Goal: Connect with others: Establish contact or relationships with other users

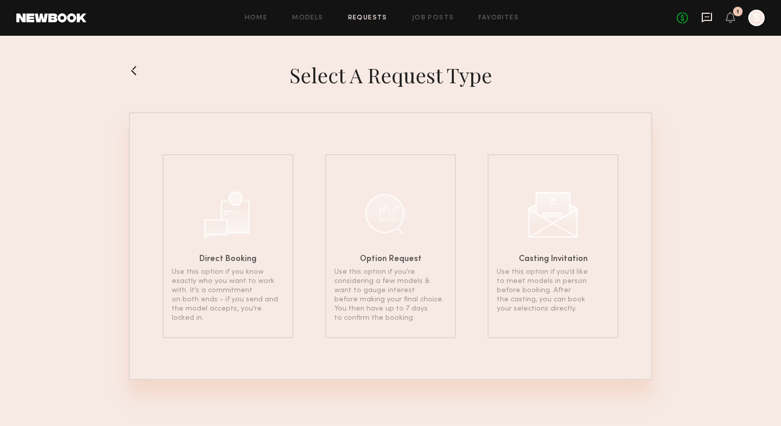
click at [706, 18] on icon at bounding box center [706, 17] width 11 height 11
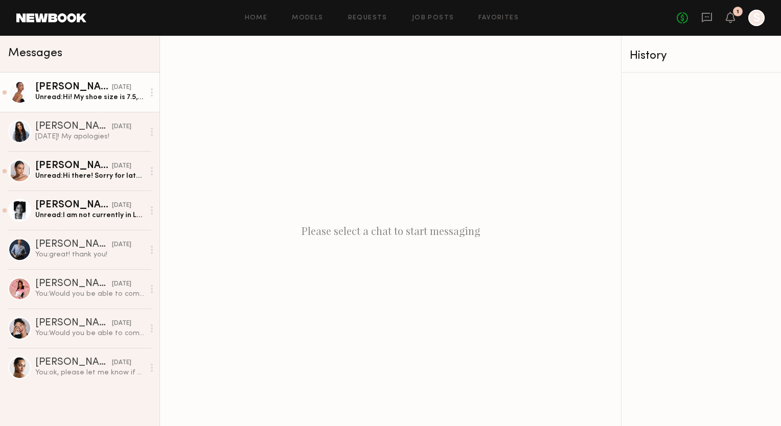
click at [57, 90] on div "[PERSON_NAME]" at bounding box center [73, 87] width 77 height 10
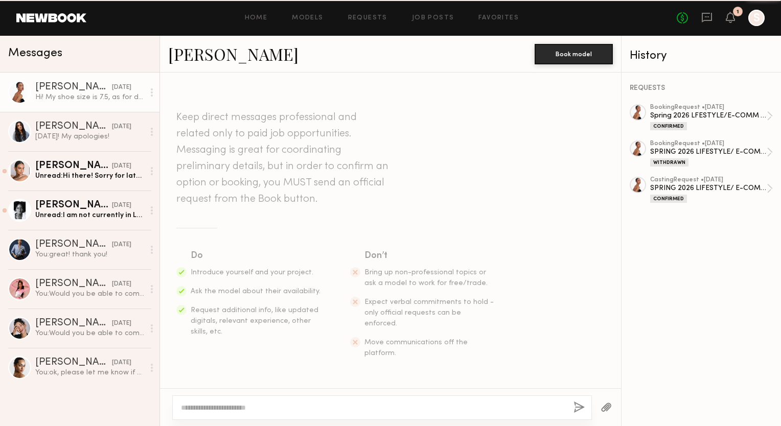
scroll to position [962, 0]
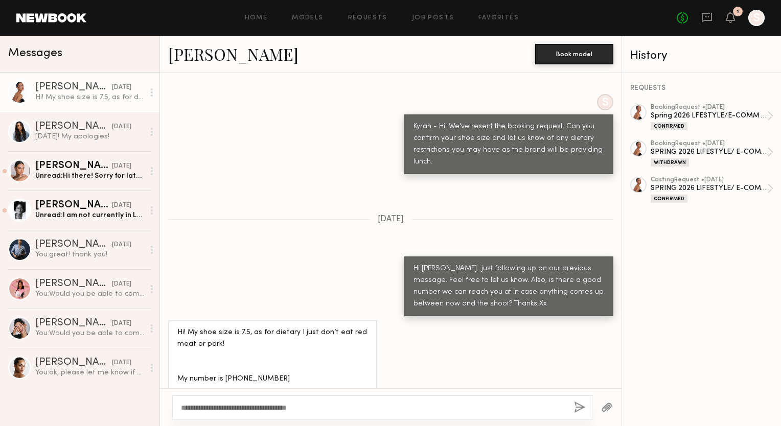
type textarea "**********"
click at [581, 405] on button "button" at bounding box center [579, 408] width 11 height 13
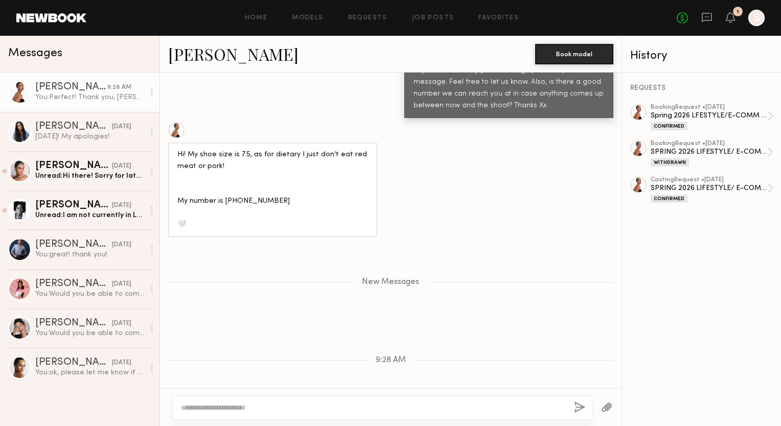
scroll to position [1162, 0]
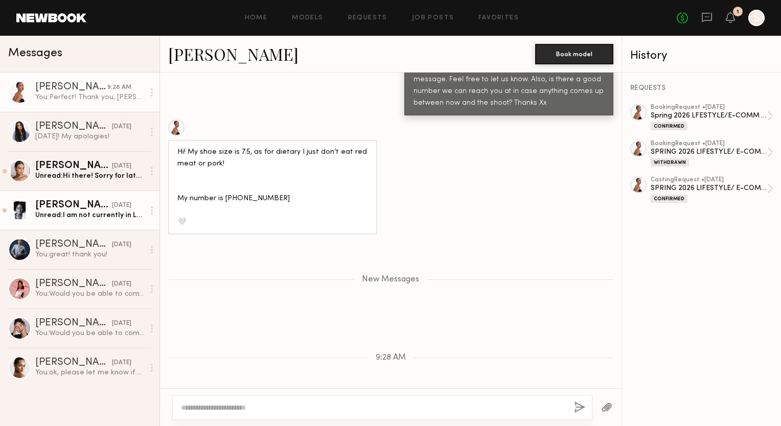
click at [72, 216] on div "Unread: I am not currently in LA so I won’t be able to come in [DATE]." at bounding box center [89, 216] width 109 height 10
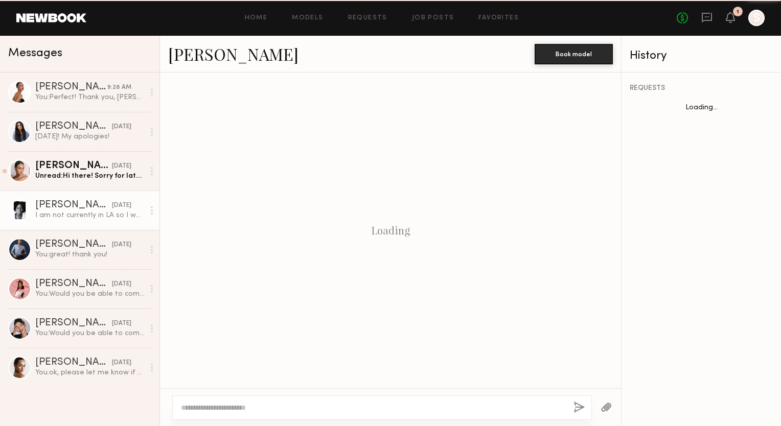
scroll to position [417, 0]
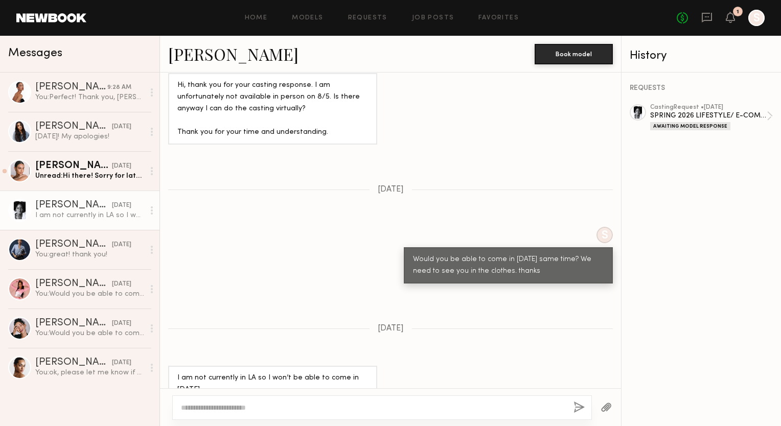
click at [631, 116] on div at bounding box center [638, 112] width 16 height 16
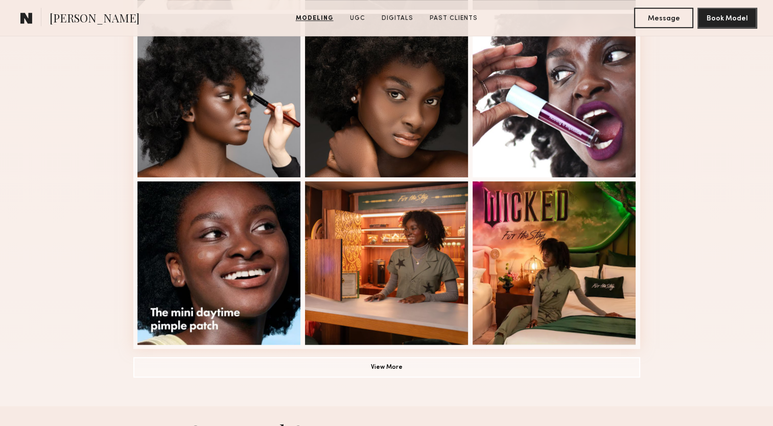
scroll to position [624, 0]
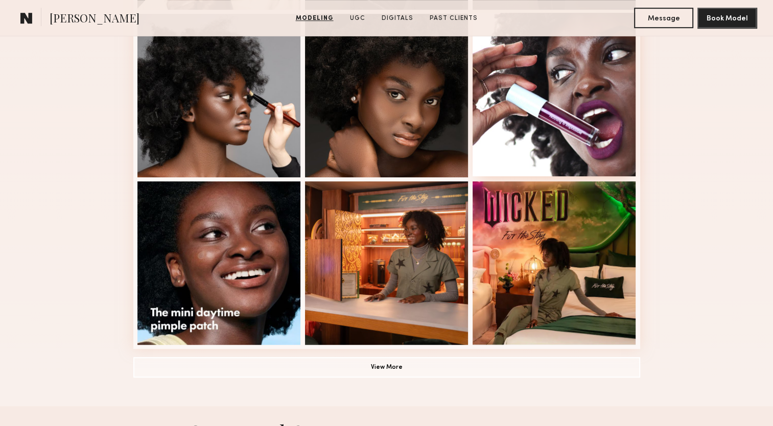
click at [575, 138] on div at bounding box center [555, 95] width 164 height 164
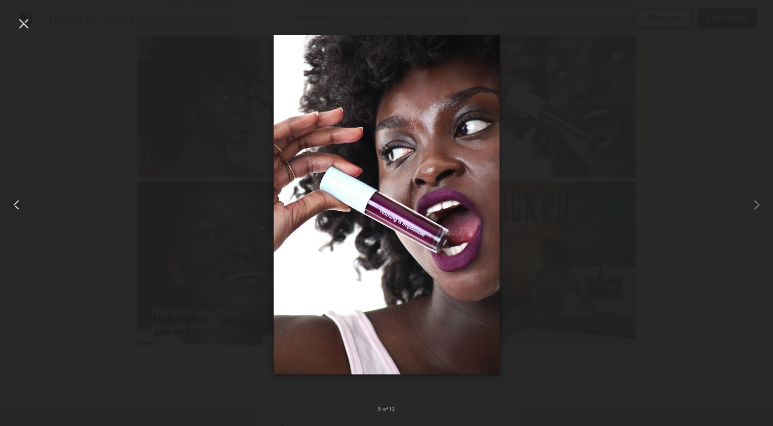
click at [22, 32] on div at bounding box center [15, 204] width 31 height 377
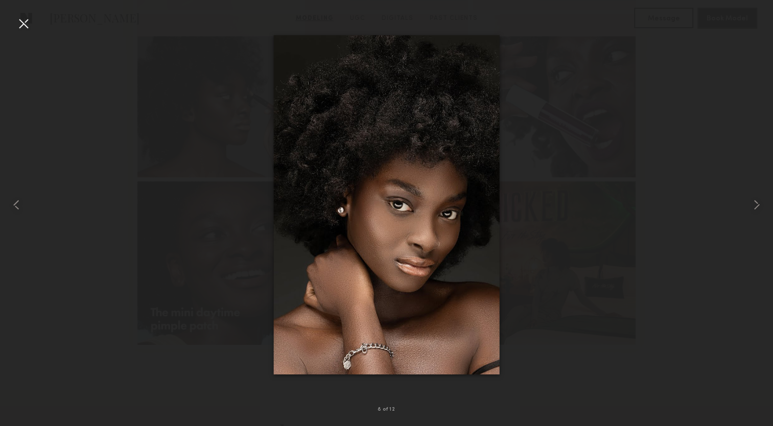
click at [23, 24] on div at bounding box center [23, 23] width 16 height 16
